Goal: Task Accomplishment & Management: Manage account settings

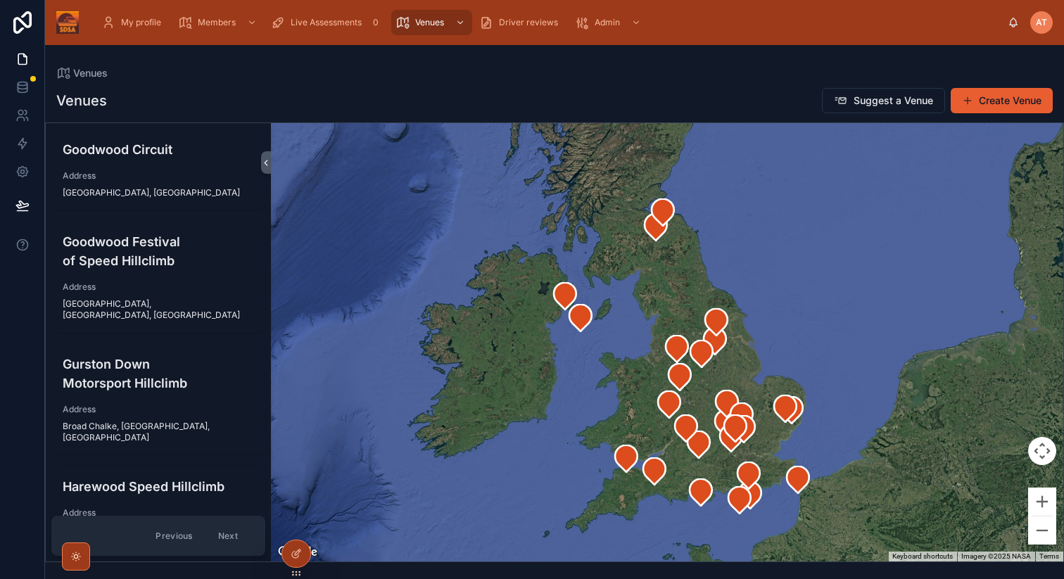
scroll to position [2246, 0]
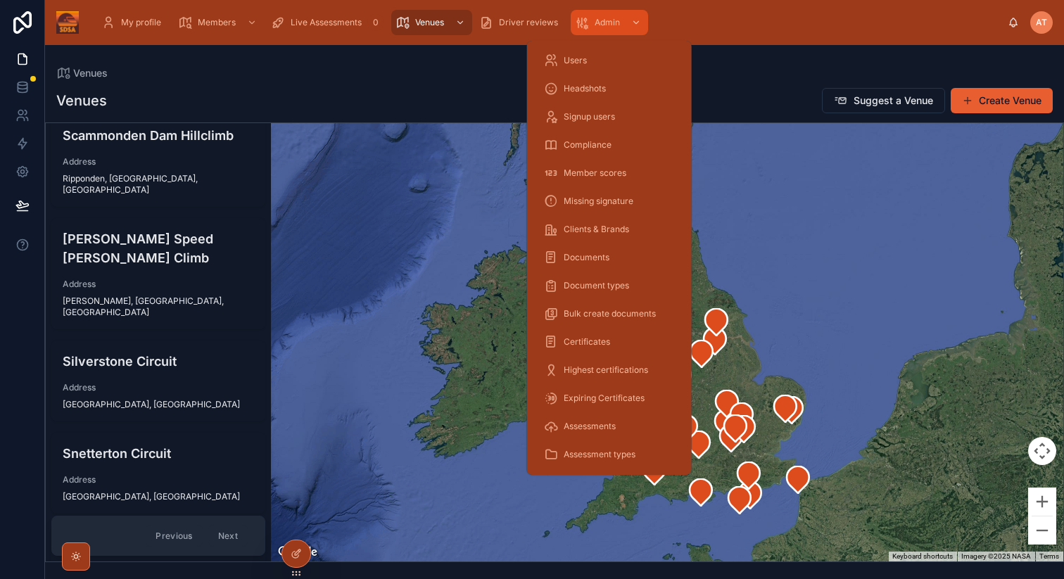
click at [596, 26] on span "Admin" at bounding box center [607, 22] width 25 height 11
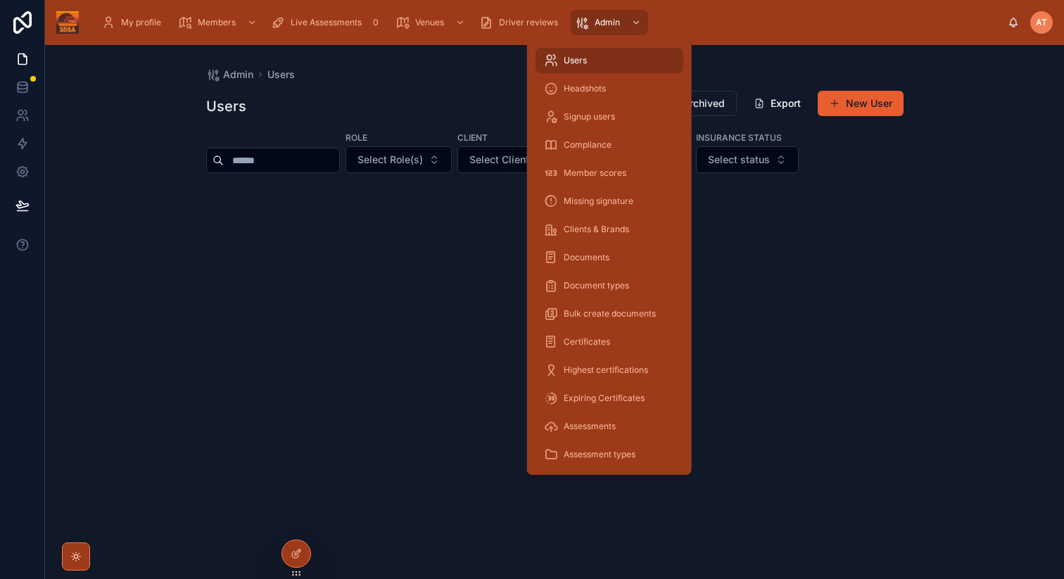
click at [596, 63] on div "Users" at bounding box center [609, 60] width 131 height 23
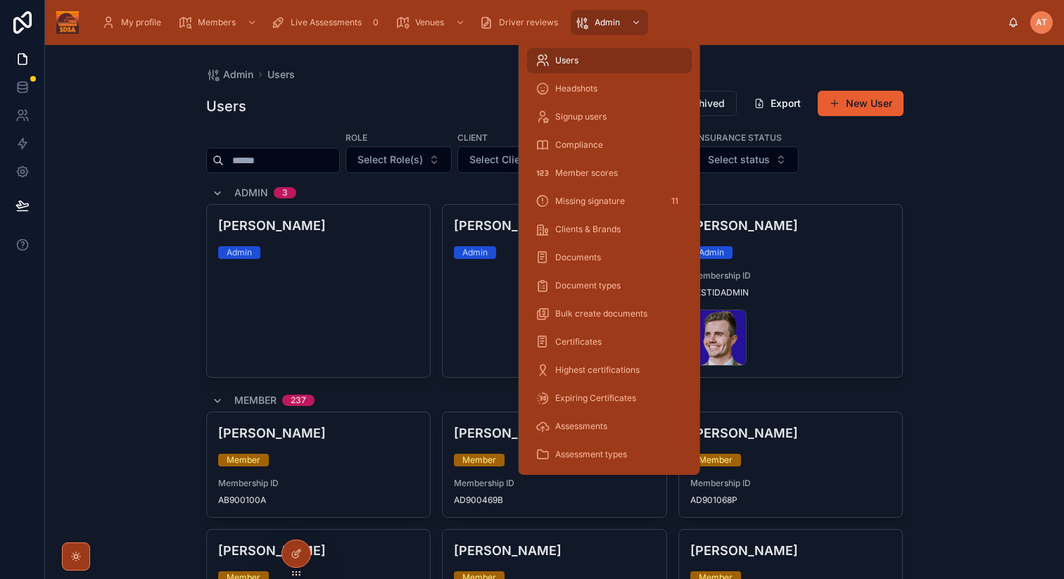
click at [583, 60] on div "Users" at bounding box center [610, 60] width 148 height 23
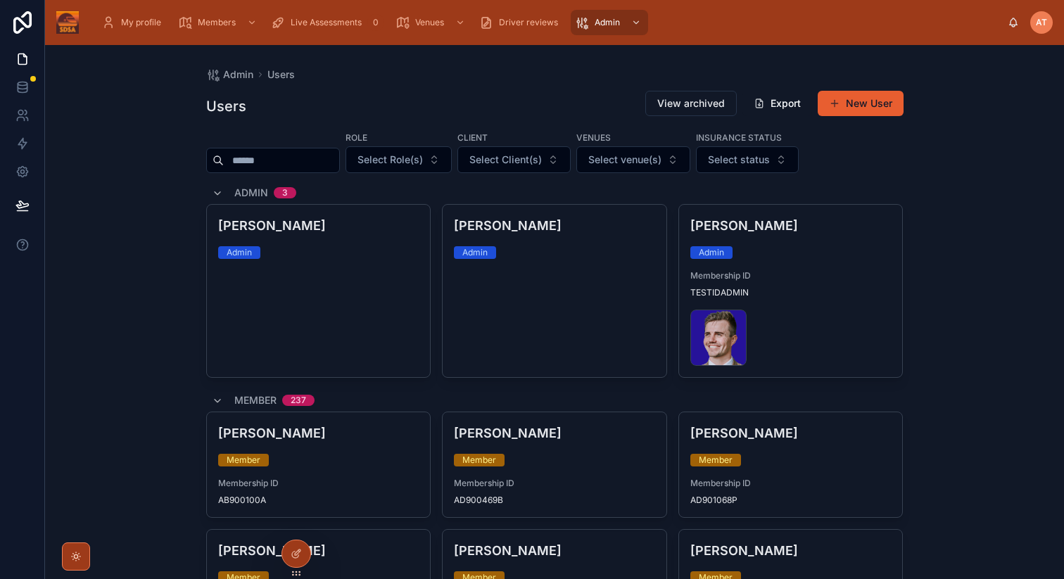
click at [241, 167] on input "text" at bounding box center [281, 161] width 115 height 20
type input "******"
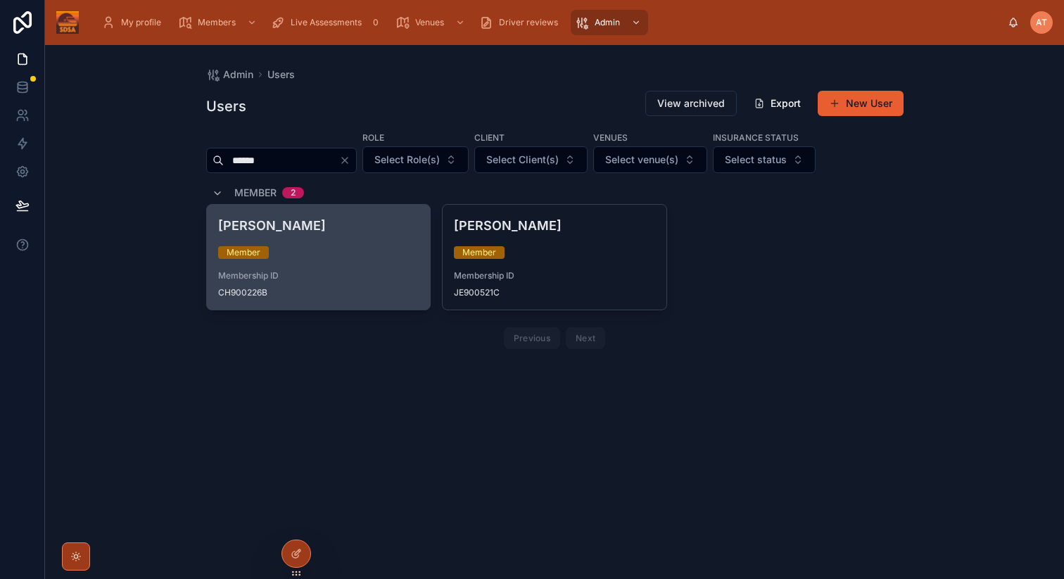
click at [320, 246] on div "Member" at bounding box center [318, 252] width 201 height 13
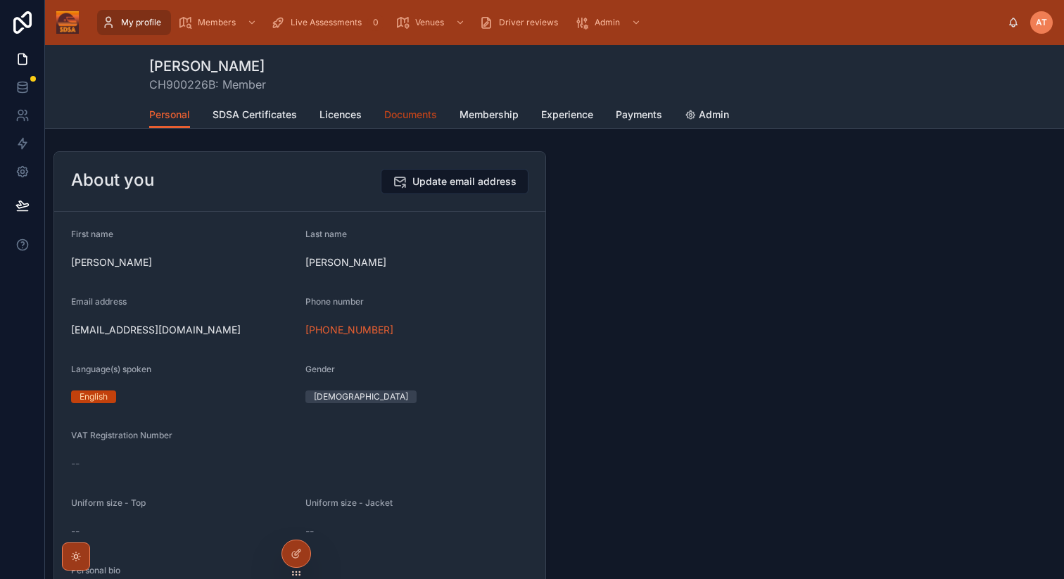
click at [403, 115] on span "Documents" at bounding box center [410, 115] width 53 height 14
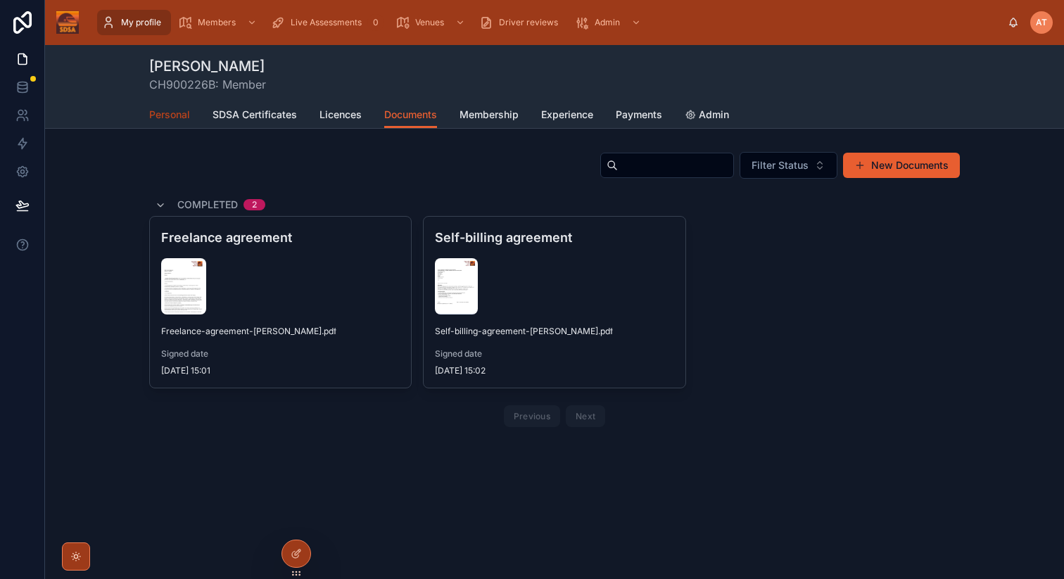
click at [172, 120] on span "Personal" at bounding box center [169, 115] width 41 height 14
